Goal: Find specific page/section: Find specific page/section

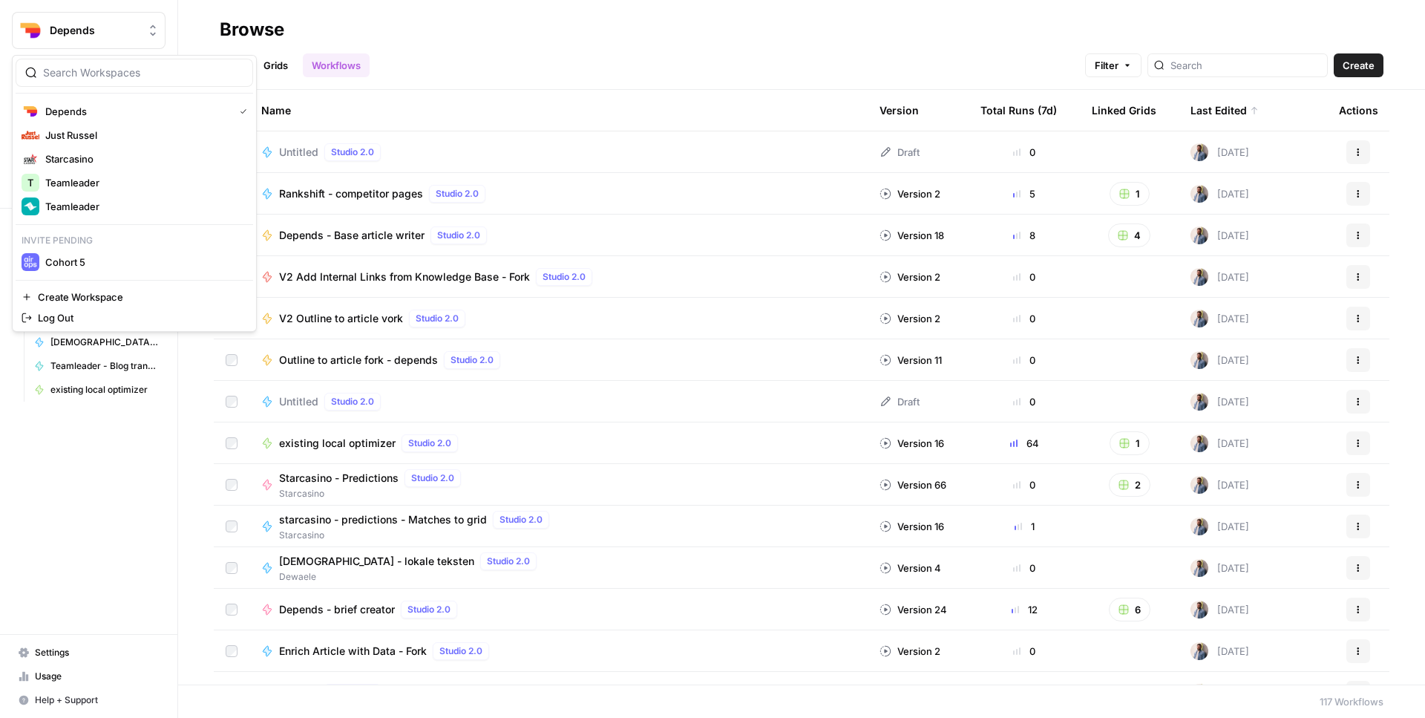
click at [100, 39] on button "Depends" at bounding box center [89, 30] width 154 height 37
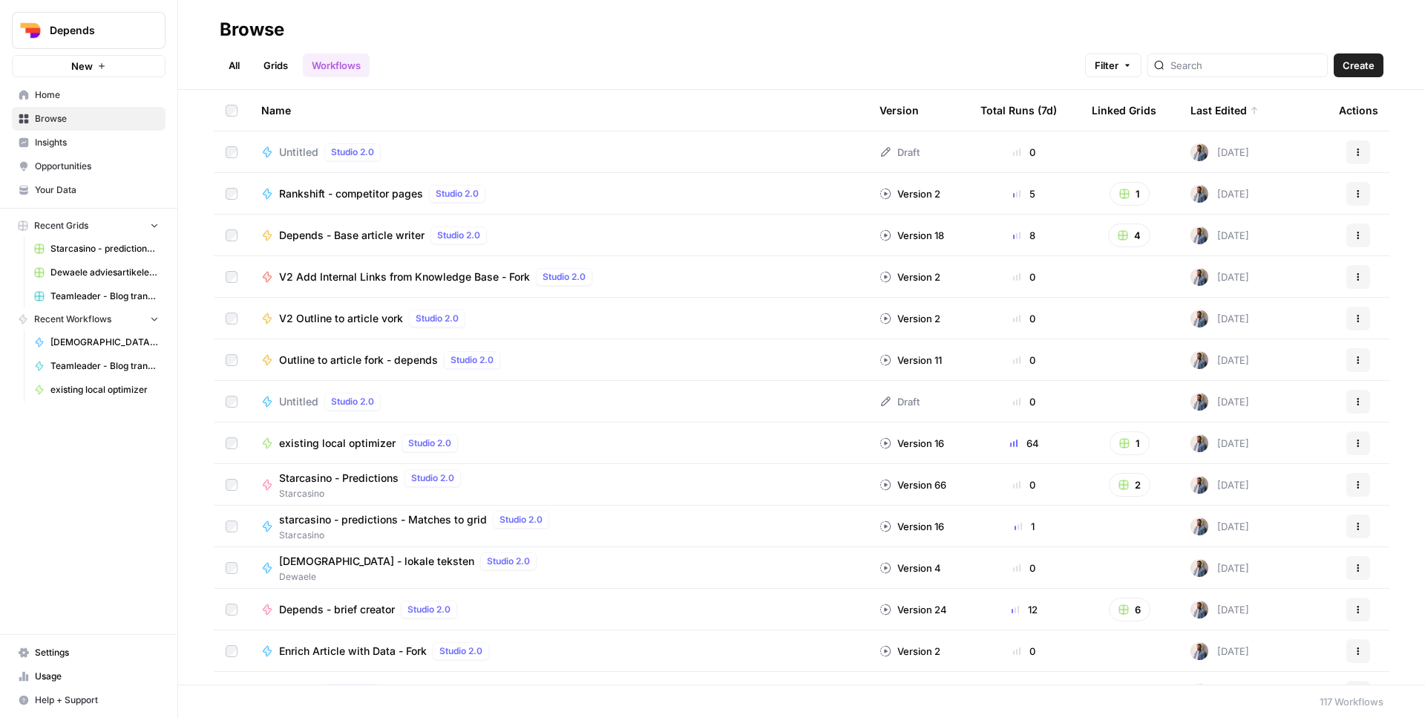
drag, startPoint x: 883, startPoint y: 50, endPoint x: 905, endPoint y: 50, distance: 22.3
click at [883, 50] on div "All Grids Workflows Filter Create" at bounding box center [802, 60] width 1164 height 36
drag, startPoint x: 1238, startPoint y: 59, endPoint x: 1197, endPoint y: 104, distance: 61.0
click at [1237, 59] on input "search" at bounding box center [1246, 65] width 151 height 15
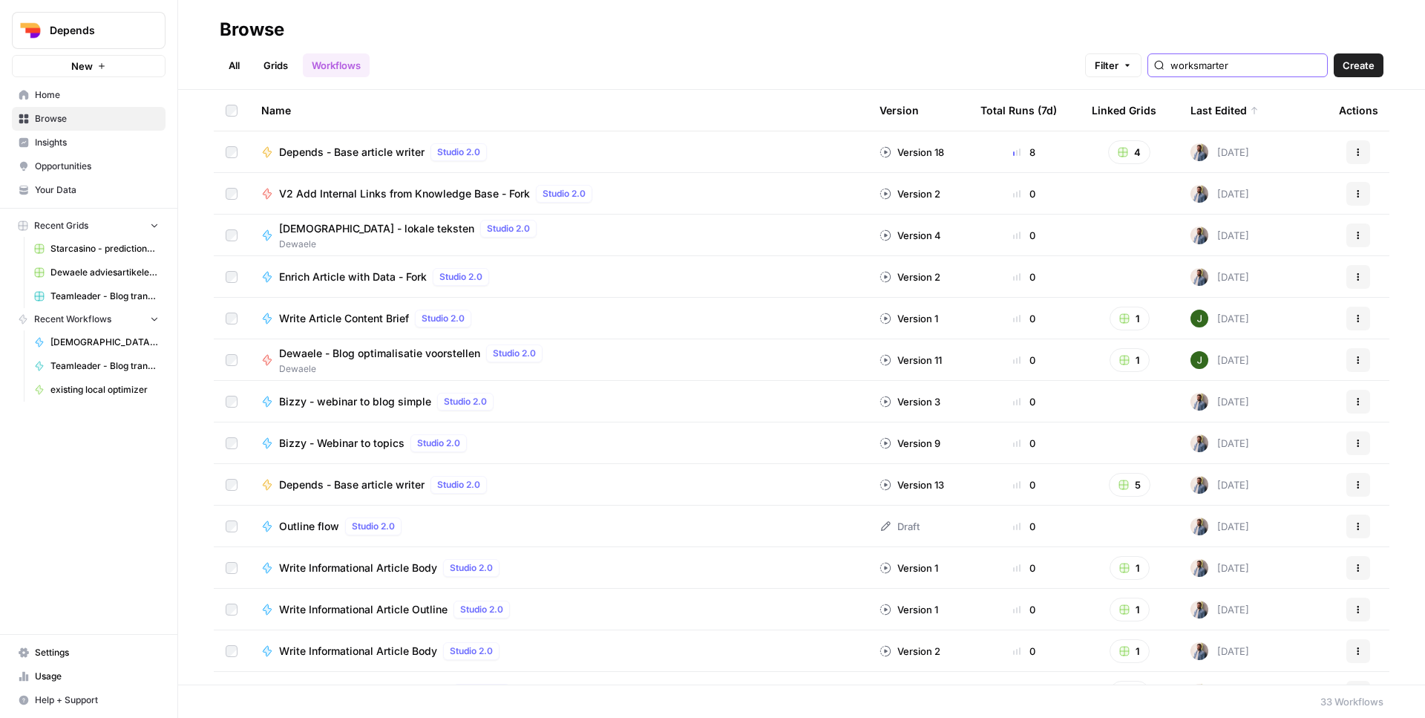
type input "worksmarter"
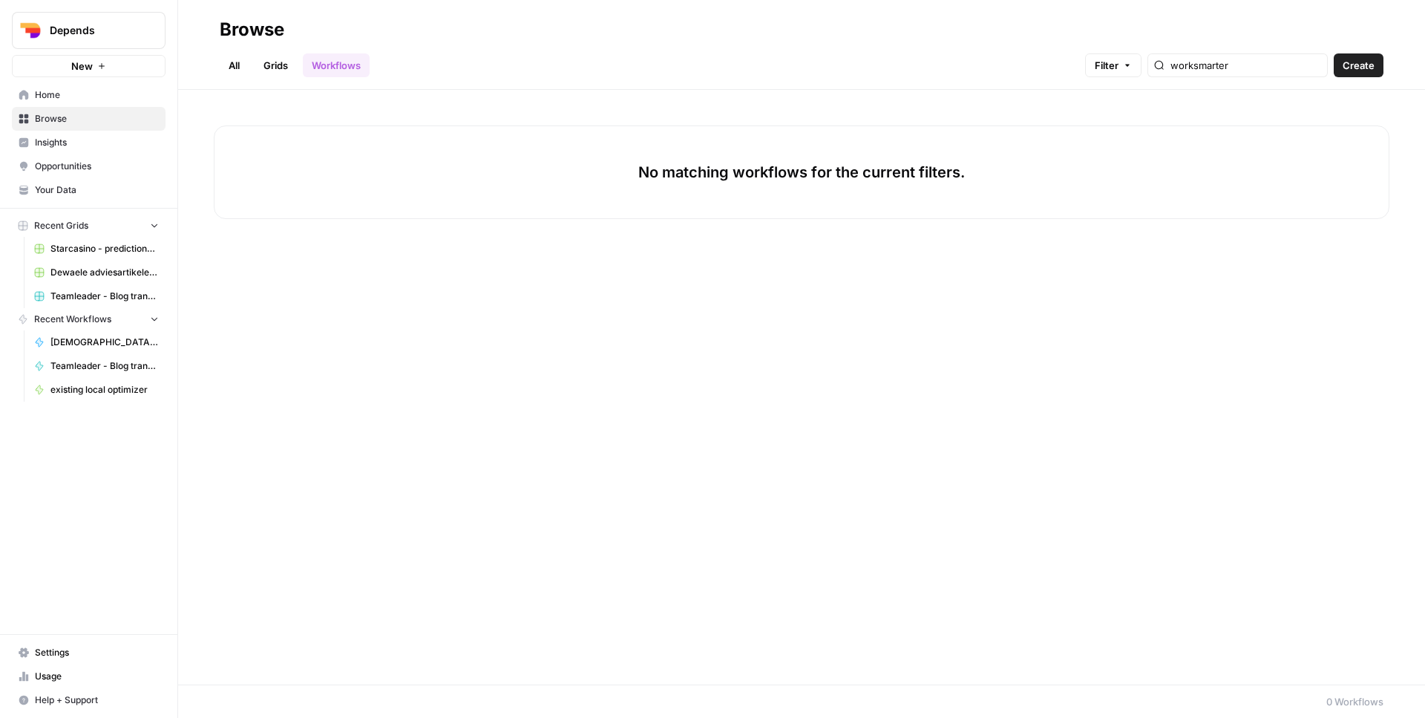
click at [284, 69] on link "Grids" at bounding box center [276, 65] width 42 height 24
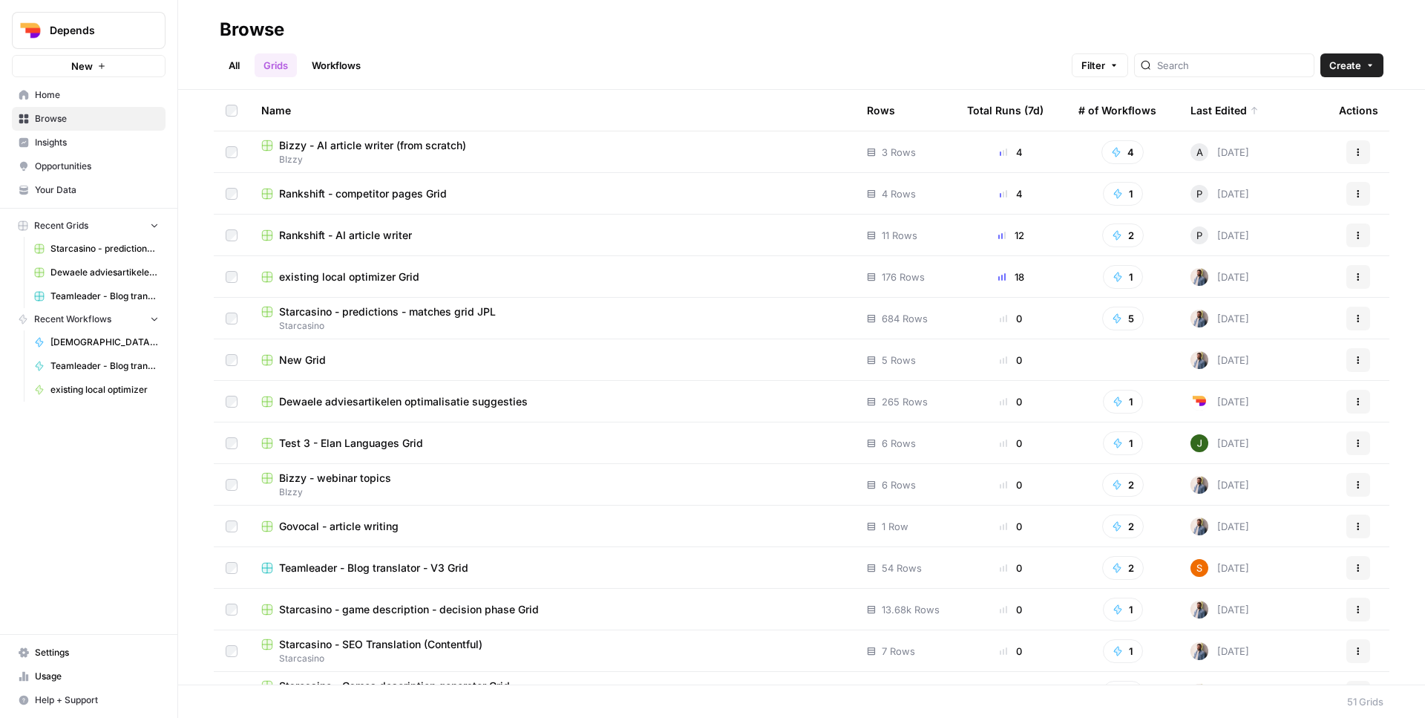
click at [1223, 56] on div at bounding box center [1224, 65] width 180 height 24
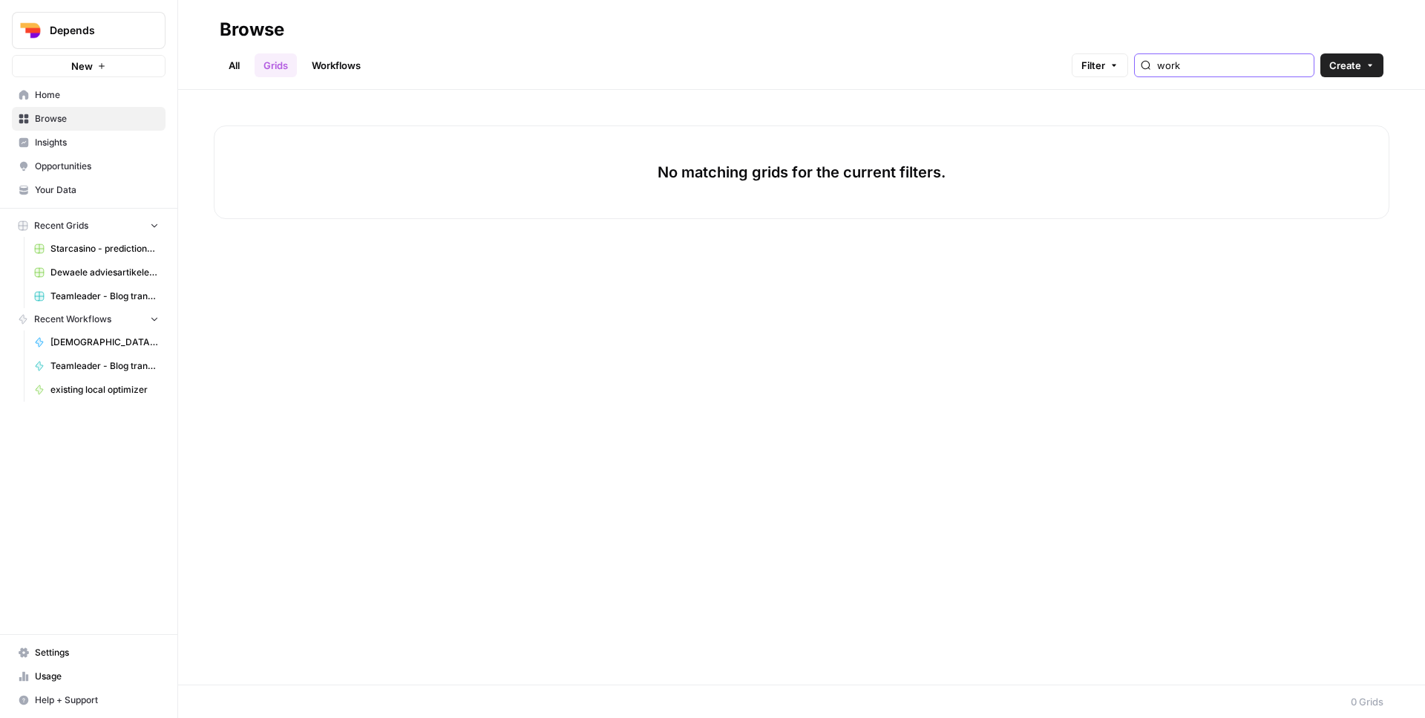
type input "work"
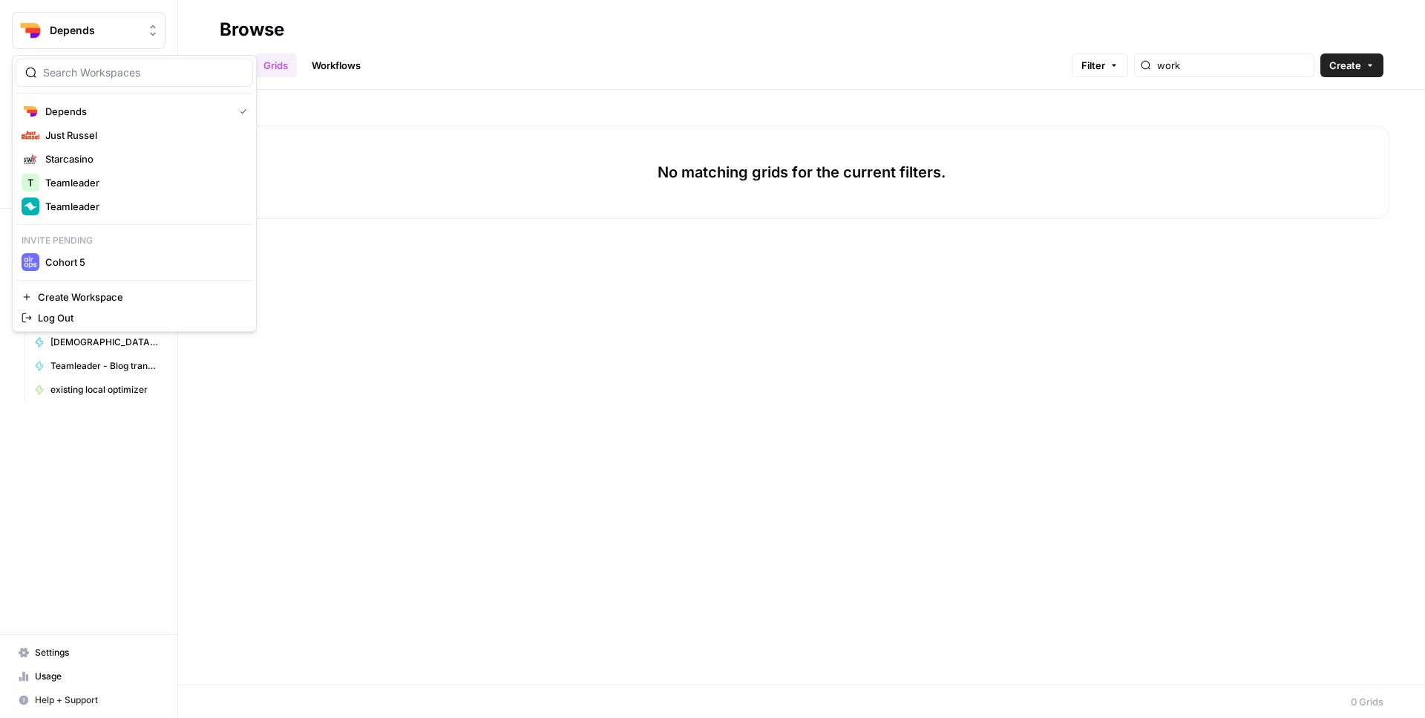
click at [109, 36] on span "Depends" at bounding box center [95, 30] width 90 height 15
click at [111, 208] on span "Teamleader" at bounding box center [143, 206] width 196 height 15
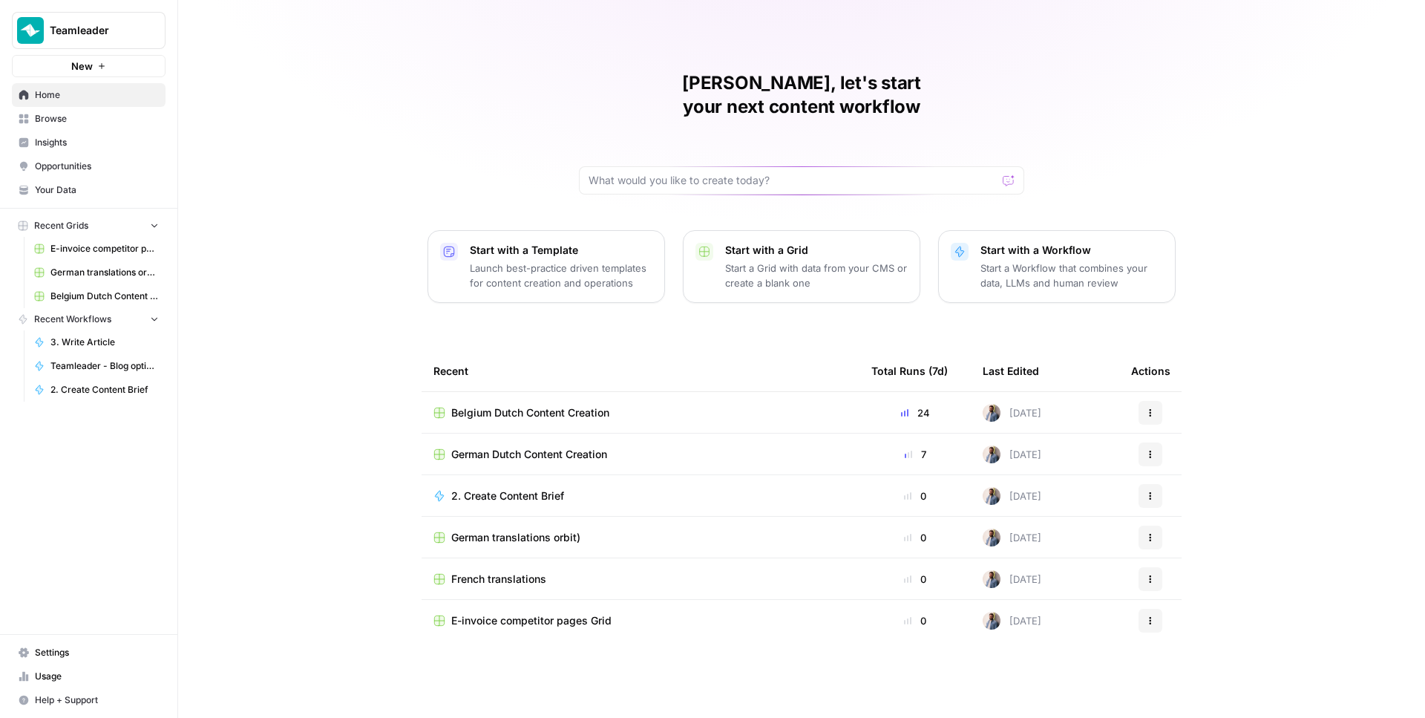
click at [51, 118] on span "Browse" at bounding box center [97, 118] width 124 height 13
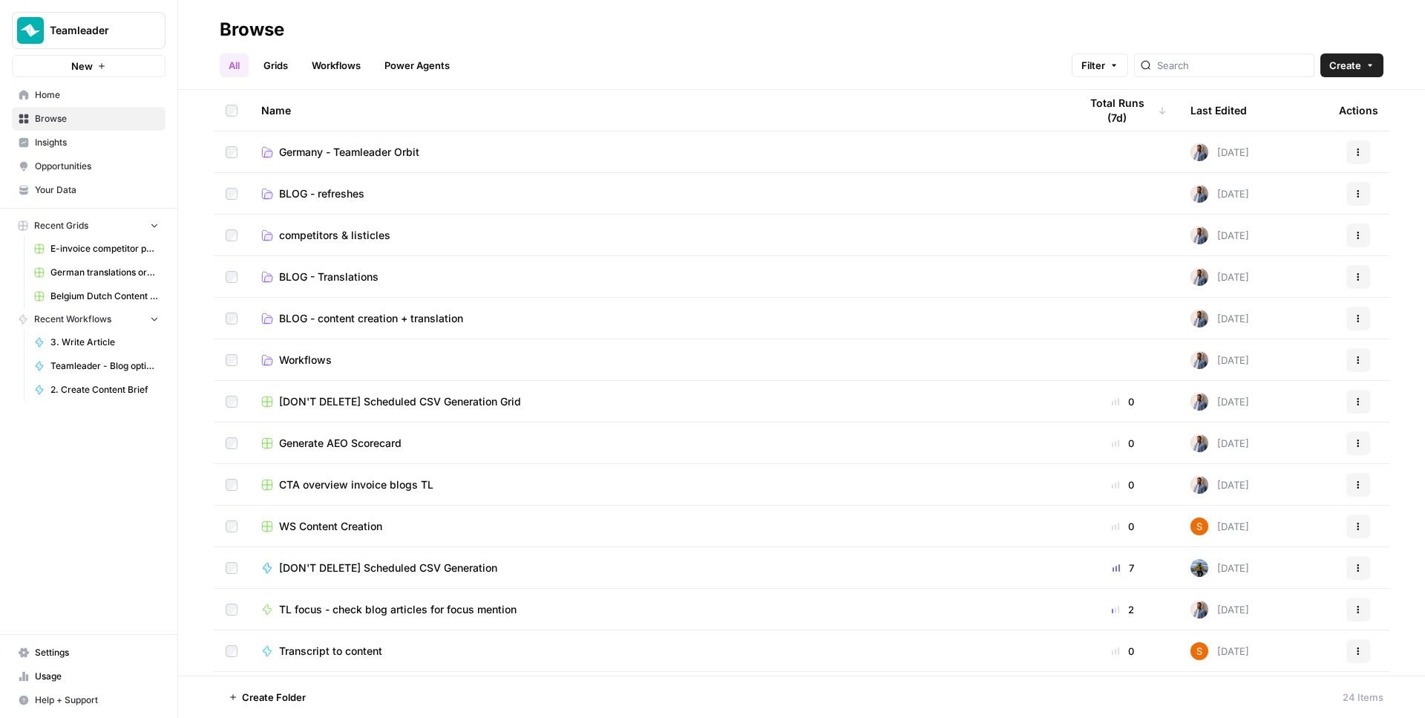
click at [1207, 74] on div at bounding box center [1224, 65] width 180 height 24
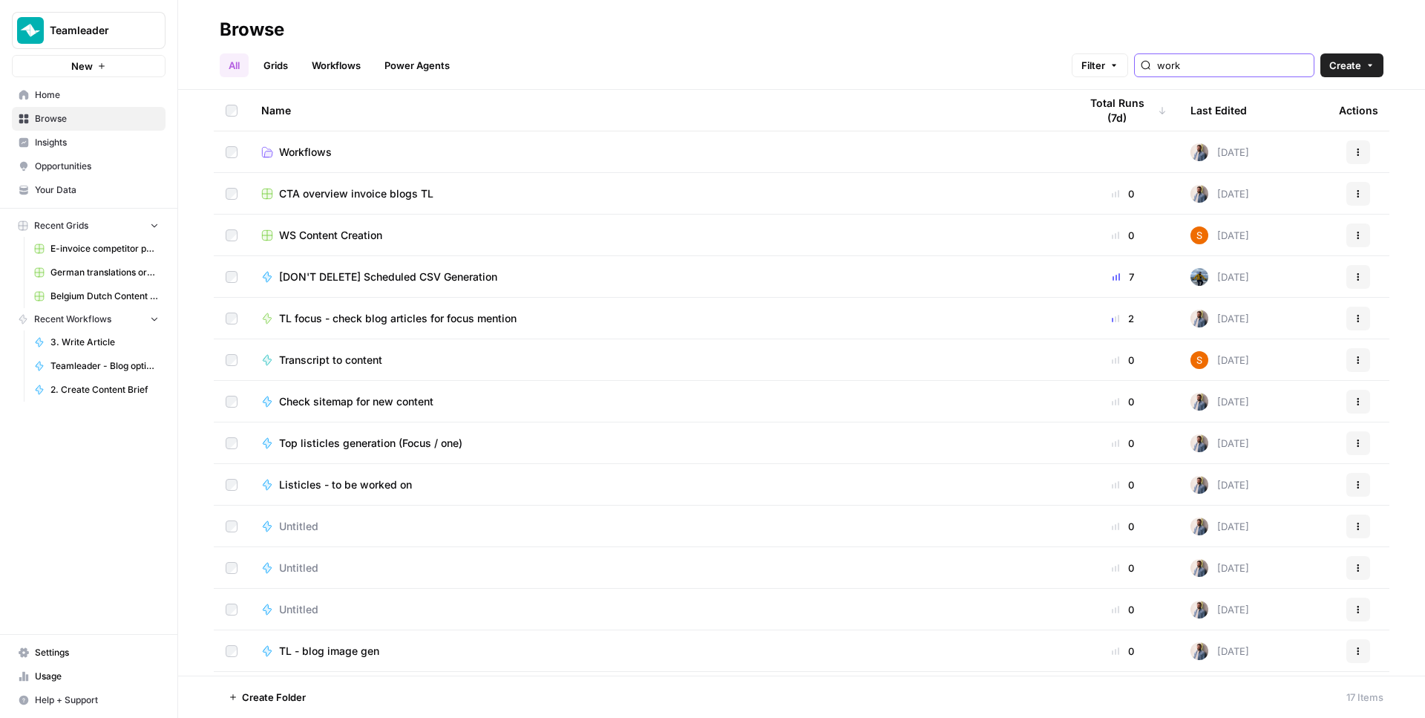
type input "work"
